Goal: Task Accomplishment & Management: Manage account settings

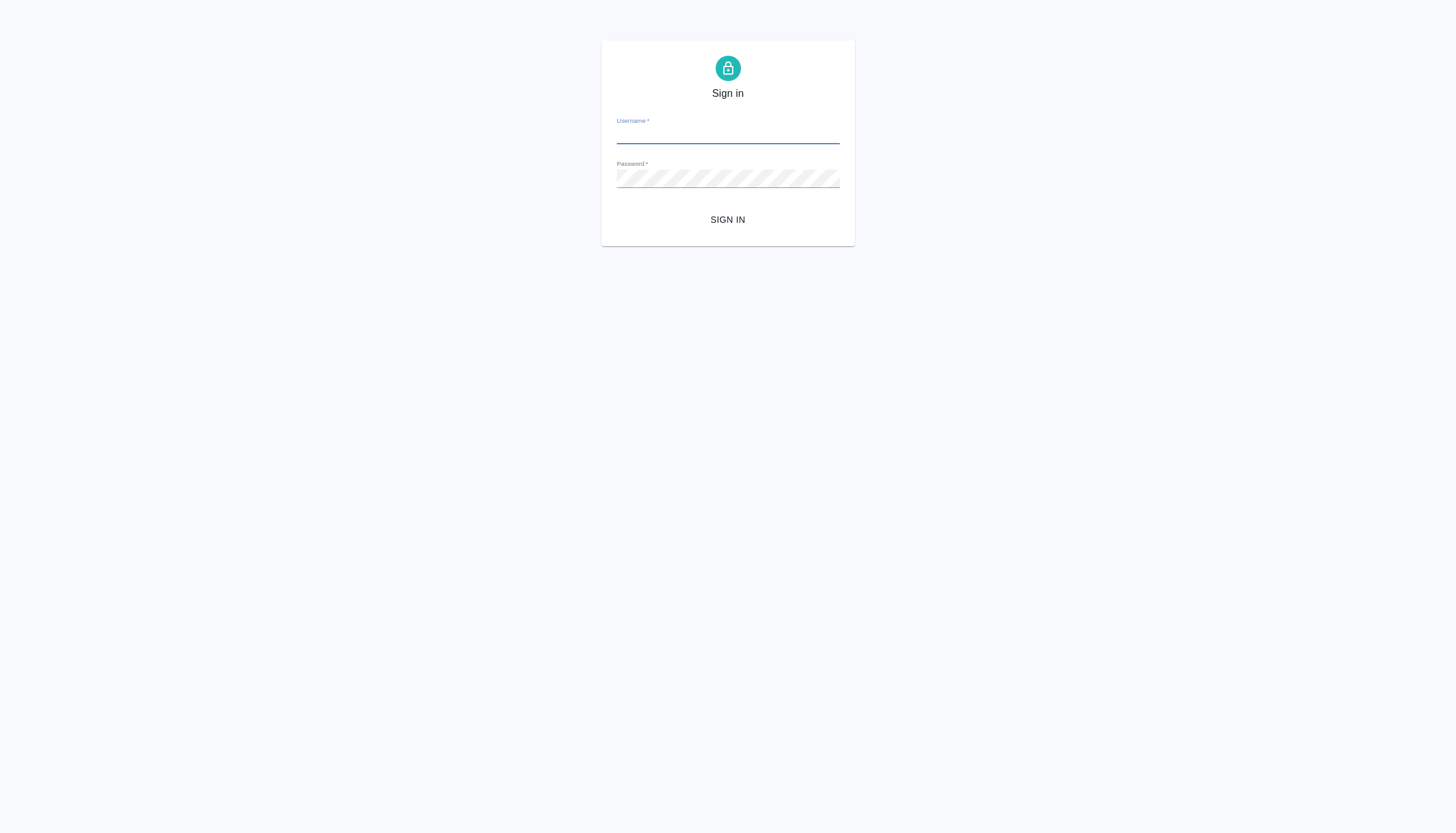
type input "[PERSON_NAME][EMAIL_ADDRESS][DOMAIN_NAME]"
click at [717, 220] on span "Sign in" at bounding box center [728, 220] width 203 height 16
type input "[PERSON_NAME][EMAIL_ADDRESS][DOMAIN_NAME]"
click at [722, 215] on span "Sign in" at bounding box center [728, 220] width 203 height 16
click at [721, 214] on span "Sign in" at bounding box center [728, 220] width 203 height 16
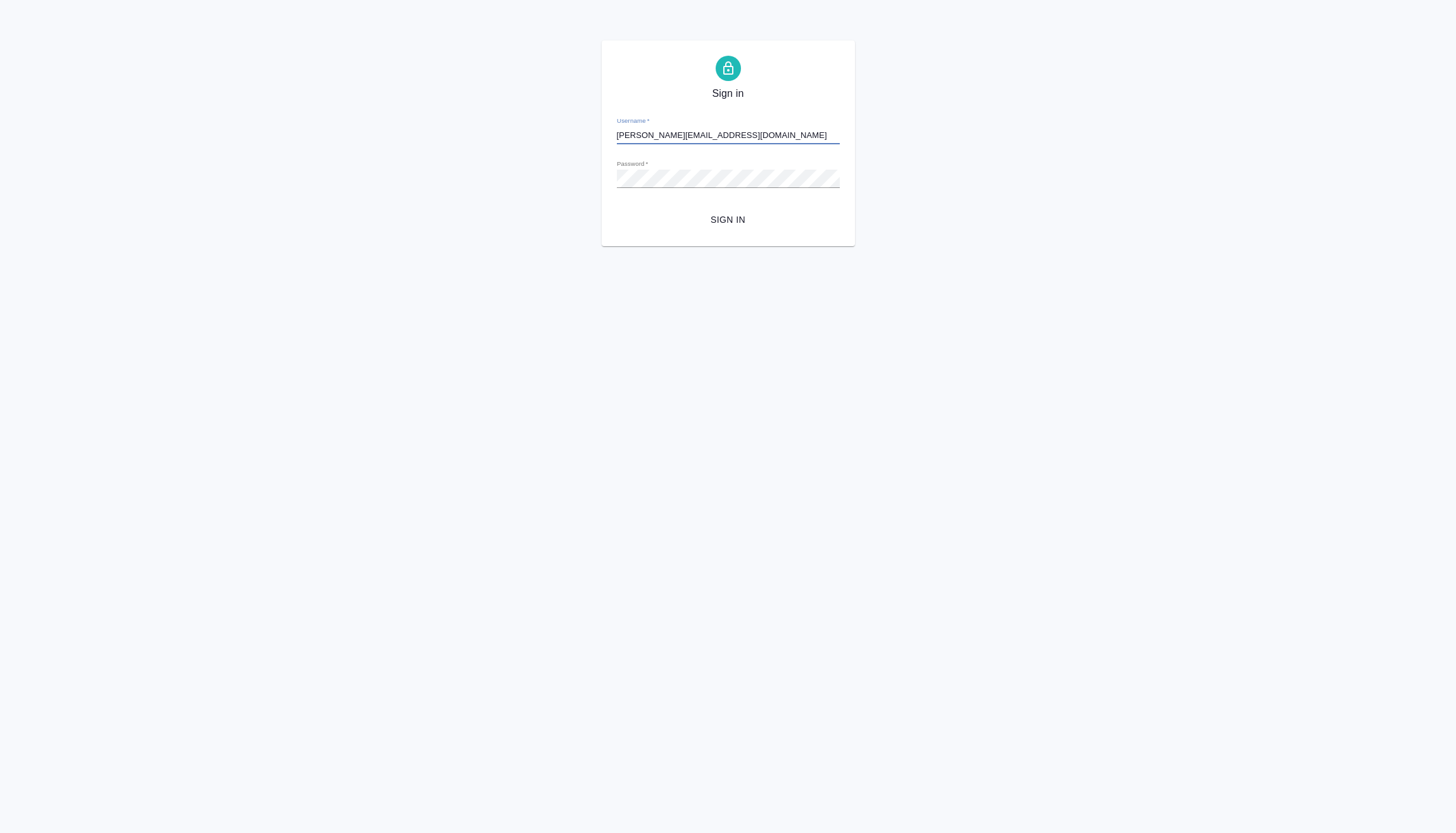
click at [728, 223] on span "Sign in" at bounding box center [728, 220] width 203 height 16
type input "[PERSON_NAME][EMAIL_ADDRESS][DOMAIN_NAME]"
click at [739, 216] on span "Sign in" at bounding box center [728, 220] width 203 height 16
type input "[PERSON_NAME][EMAIL_ADDRESS][DOMAIN_NAME]"
click at [722, 222] on span "Sign in" at bounding box center [728, 220] width 203 height 16
